Goal: Information Seeking & Learning: Check status

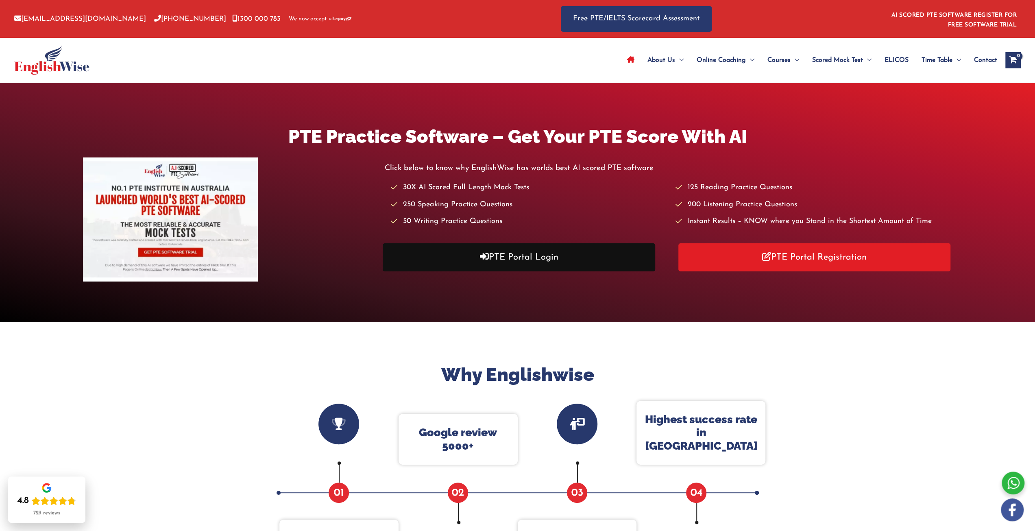
click at [538, 262] on link "PTE Portal Login" at bounding box center [519, 257] width 273 height 28
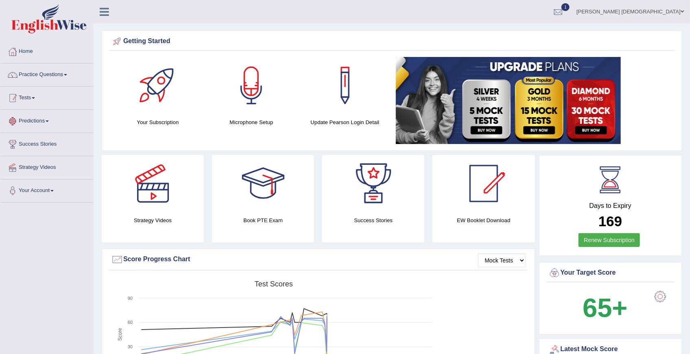
click at [31, 97] on link "Tests" at bounding box center [46, 97] width 93 height 20
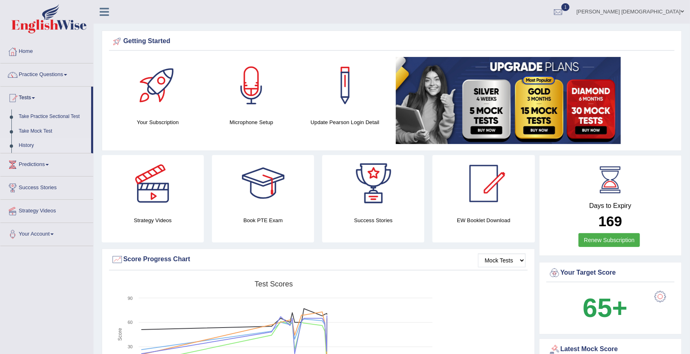
click at [28, 142] on link "History" at bounding box center [53, 145] width 76 height 15
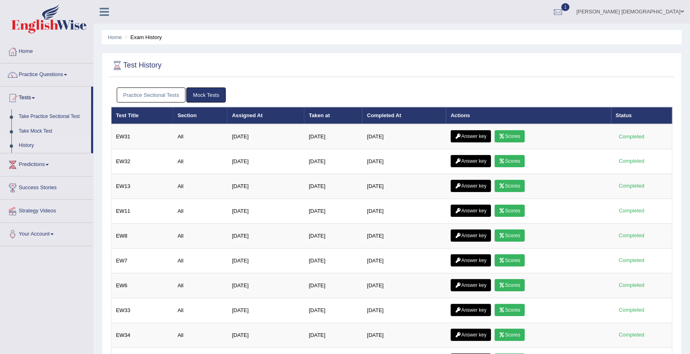
click at [176, 94] on link "Practice Sectional Tests" at bounding box center [151, 94] width 69 height 15
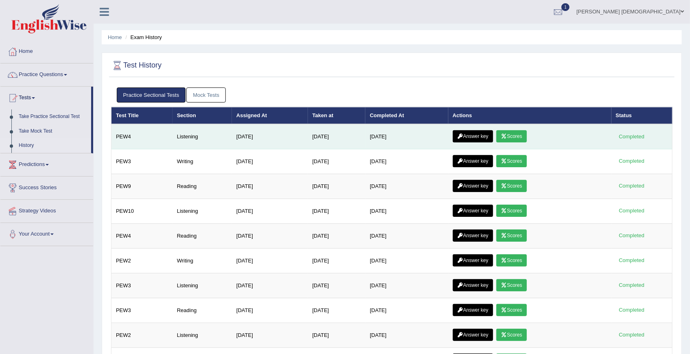
click at [515, 134] on link "Scores" at bounding box center [511, 136] width 30 height 12
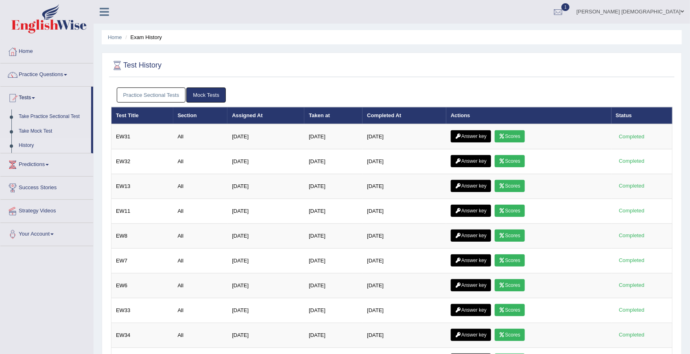
click at [146, 94] on link "Practice Sectional Tests" at bounding box center [151, 94] width 69 height 15
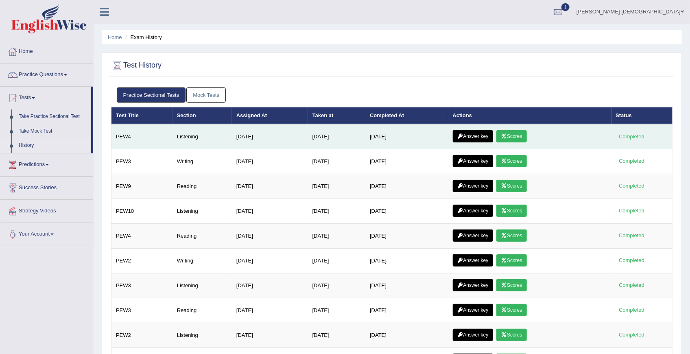
click at [472, 136] on link "Answer key" at bounding box center [473, 136] width 40 height 12
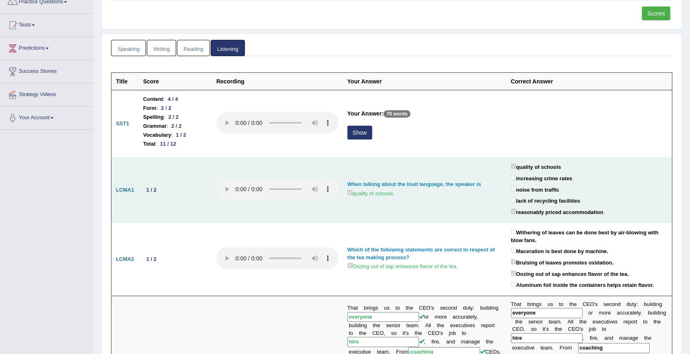
scroll to position [81, 0]
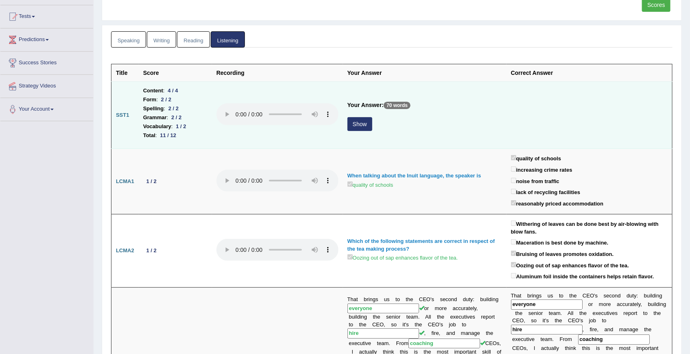
click at [365, 121] on button "Show" at bounding box center [359, 124] width 25 height 14
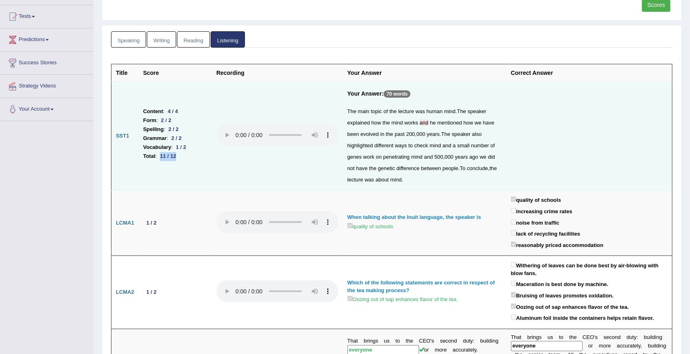
drag, startPoint x: 179, startPoint y: 155, endPoint x: 161, endPoint y: 155, distance: 17.5
click at [161, 155] on div "11 / 12" at bounding box center [168, 156] width 22 height 9
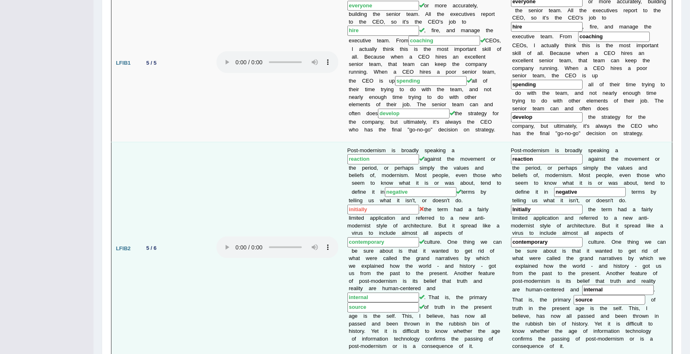
scroll to position [434, 0]
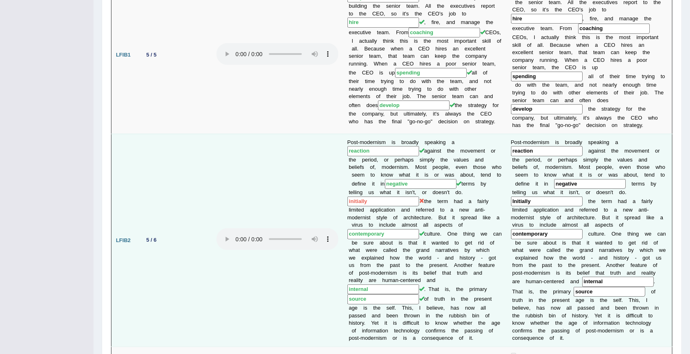
click at [373, 199] on input "initially" at bounding box center [383, 201] width 72 height 10
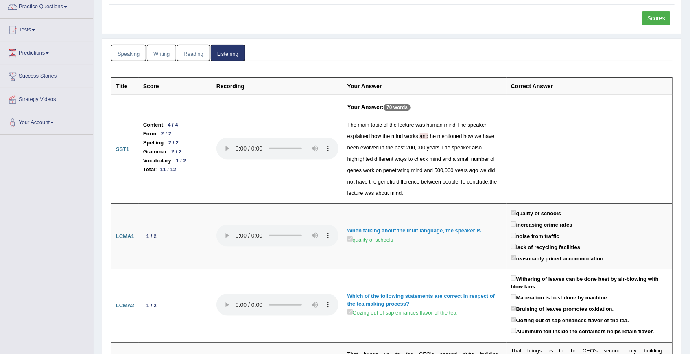
scroll to position [0, 0]
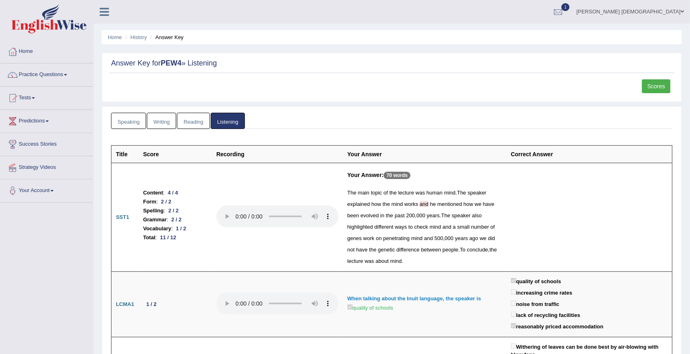
click at [227, 123] on link "Listening" at bounding box center [228, 121] width 34 height 17
click at [185, 121] on link "Reading" at bounding box center [193, 121] width 33 height 17
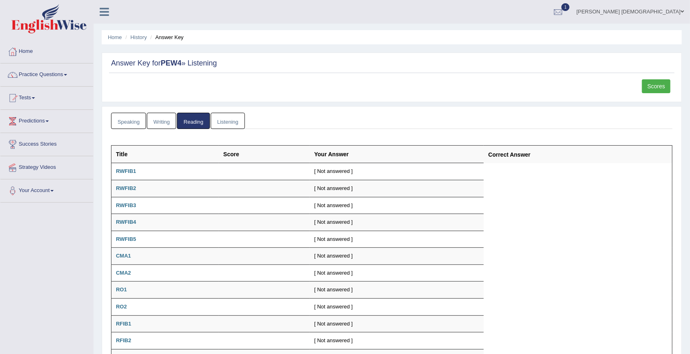
click at [164, 122] on link "Writing" at bounding box center [161, 121] width 29 height 17
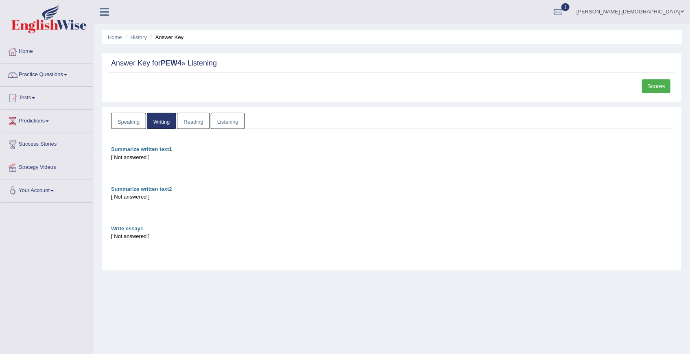
click at [131, 123] on link "Speaking" at bounding box center [128, 121] width 35 height 17
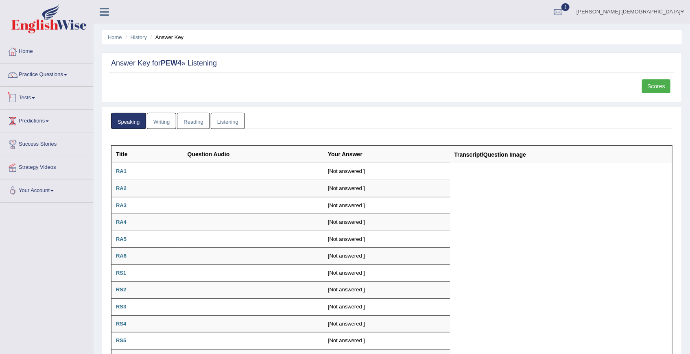
click at [29, 98] on link "Tests" at bounding box center [46, 97] width 93 height 20
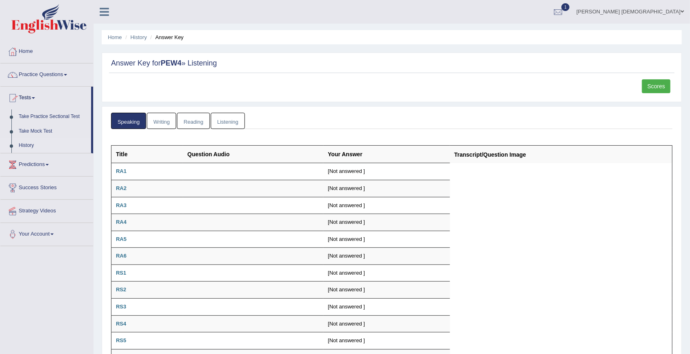
click at [31, 144] on link "History" at bounding box center [53, 145] width 76 height 15
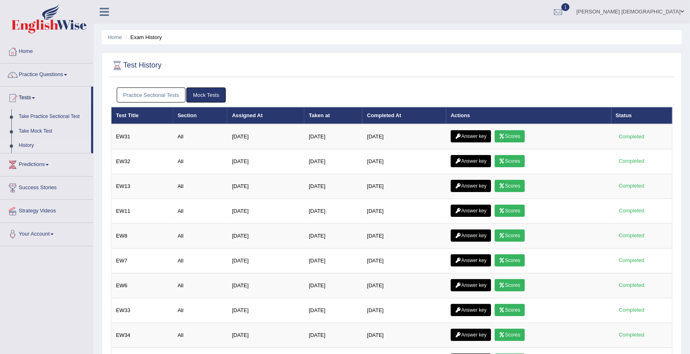
click at [142, 92] on link "Practice Sectional Tests" at bounding box center [151, 94] width 69 height 15
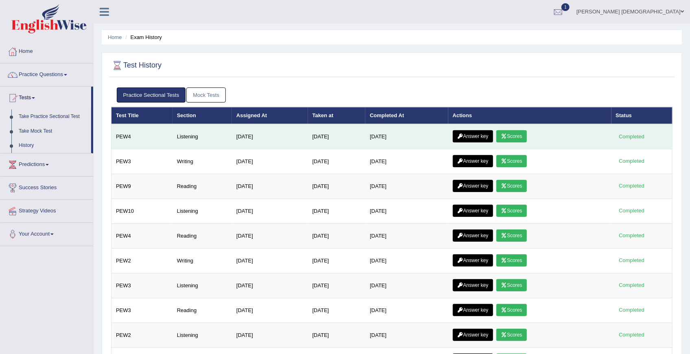
click at [477, 138] on link "Answer key" at bounding box center [473, 136] width 40 height 12
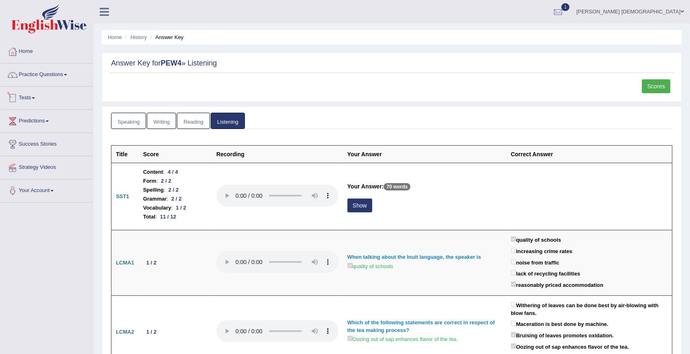
click at [35, 98] on span at bounding box center [33, 98] width 3 height 2
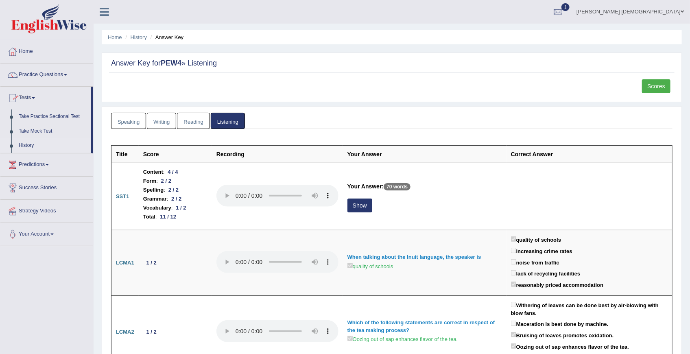
click at [29, 142] on link "History" at bounding box center [53, 145] width 76 height 15
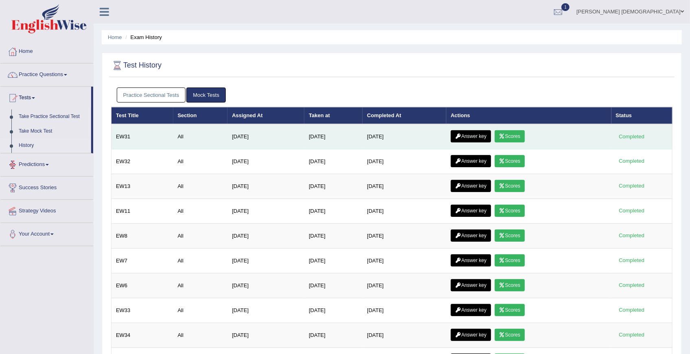
click at [525, 132] on link "Scores" at bounding box center [510, 136] width 30 height 12
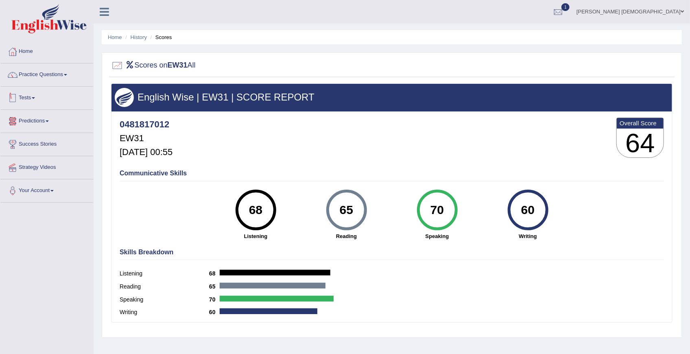
click at [26, 98] on link "Tests" at bounding box center [46, 97] width 93 height 20
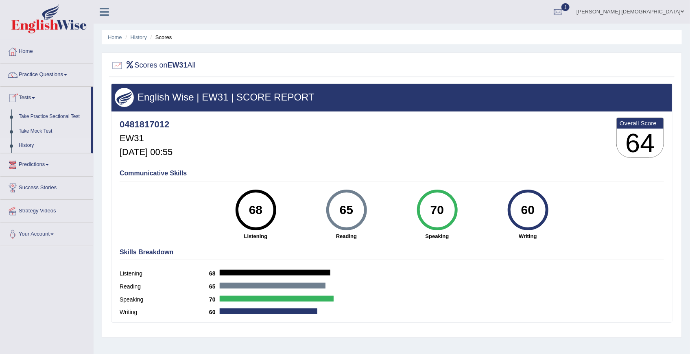
click at [29, 143] on link "History" at bounding box center [53, 145] width 76 height 15
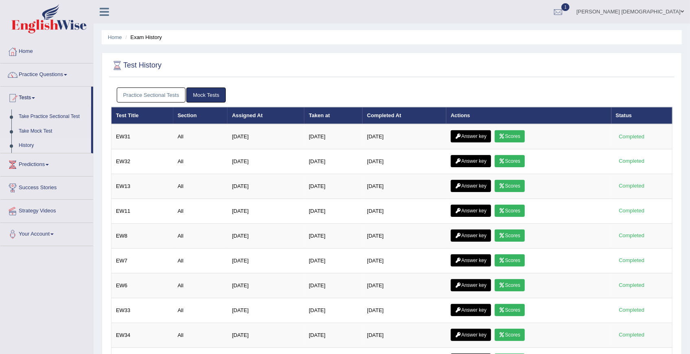
click at [165, 99] on link "Practice Sectional Tests" at bounding box center [151, 94] width 69 height 15
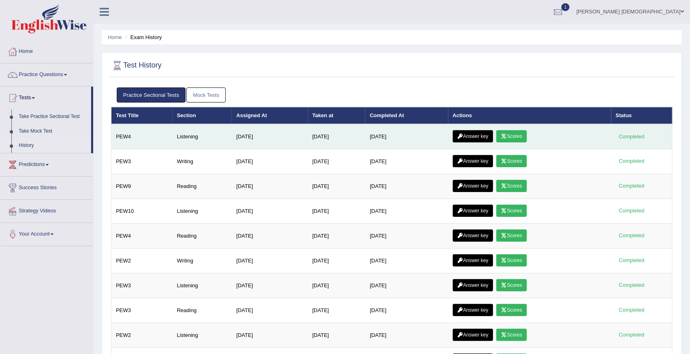
click at [526, 136] on link "Scores" at bounding box center [511, 136] width 30 height 12
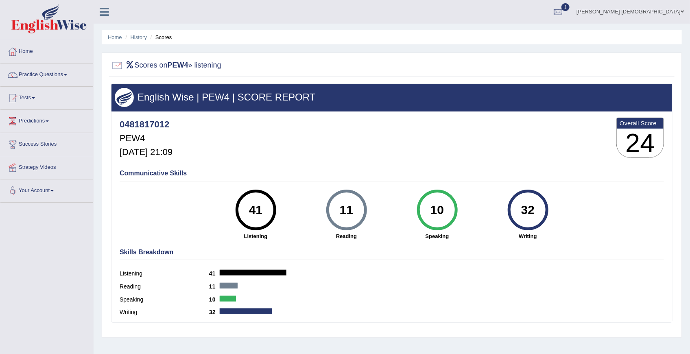
drag, startPoint x: 264, startPoint y: 211, endPoint x: 246, endPoint y: 209, distance: 18.4
click at [246, 209] on div "41" at bounding box center [256, 210] width 30 height 34
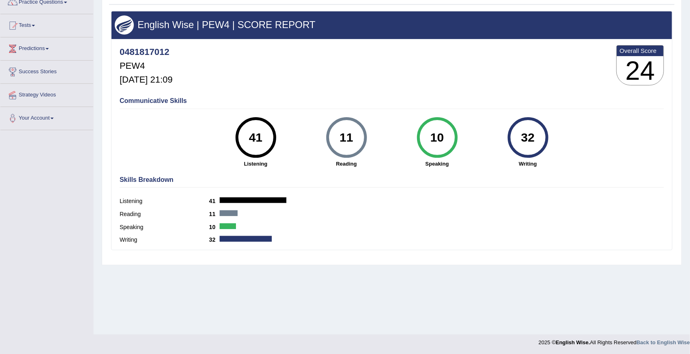
scroll to position [73, 0]
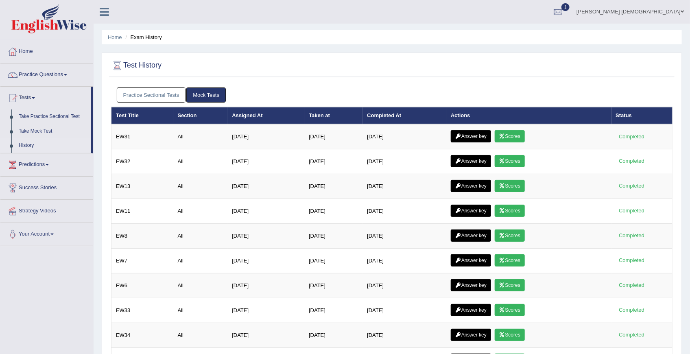
click at [164, 94] on link "Practice Sectional Tests" at bounding box center [151, 94] width 69 height 15
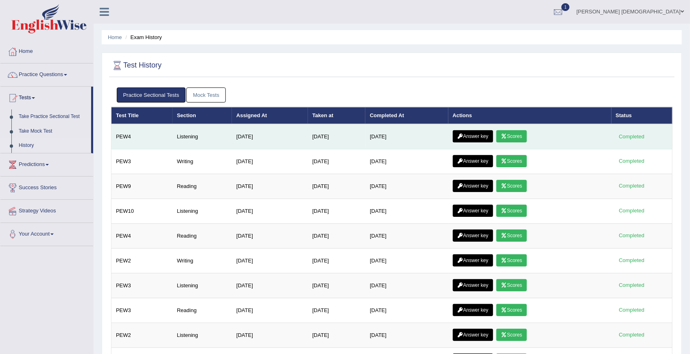
click at [469, 136] on link "Answer key" at bounding box center [473, 136] width 40 height 12
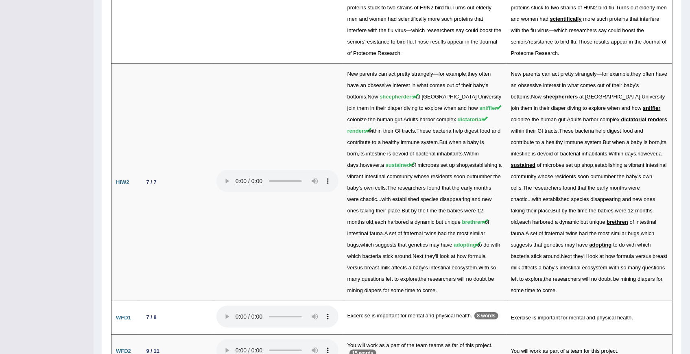
scroll to position [1457, 0]
